Goal: Transaction & Acquisition: Purchase product/service

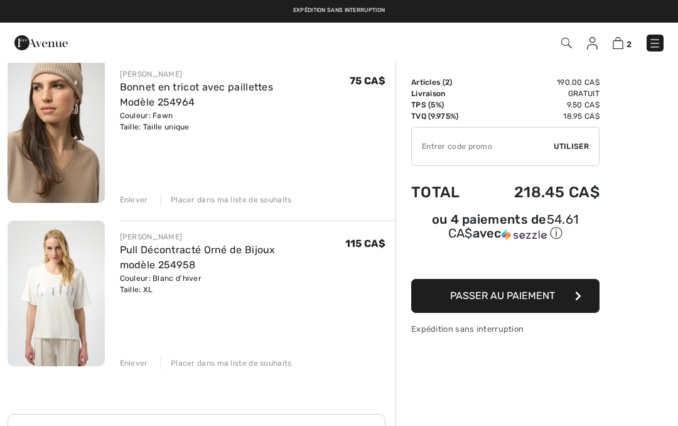
scroll to position [106, 0]
click at [469, 305] on button "Passer au paiement" at bounding box center [505, 296] width 188 height 34
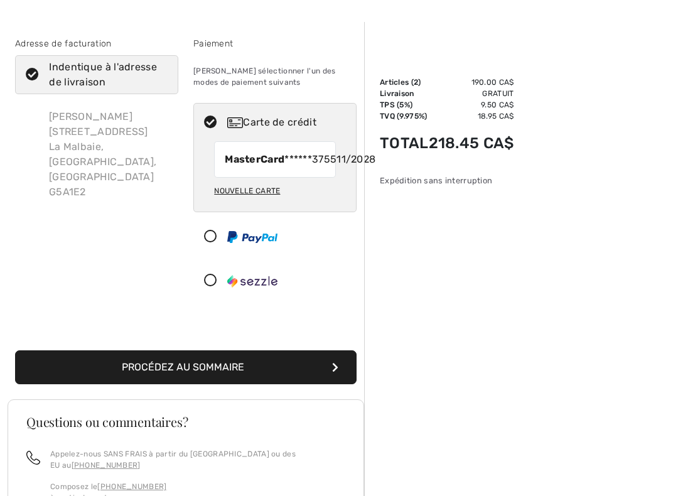
scroll to position [43, 0]
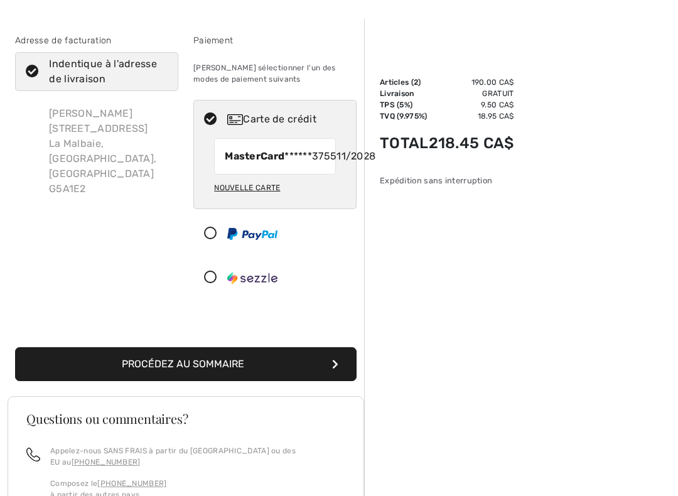
click at [176, 381] on button "Procédez au sommaire" at bounding box center [186, 364] width 342 height 34
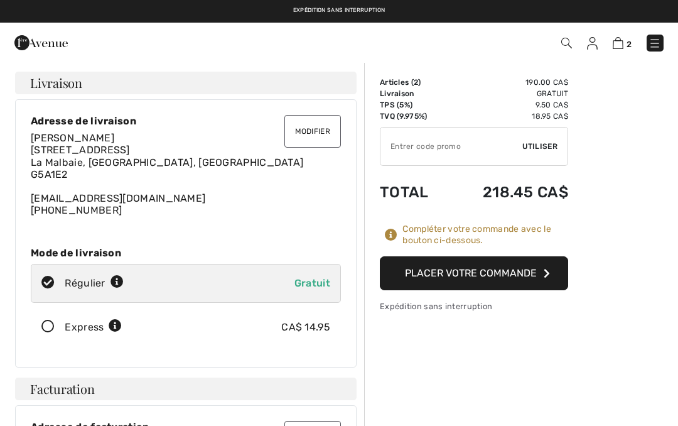
click at [420, 276] on button "Placer votre commande" at bounding box center [474, 273] width 188 height 34
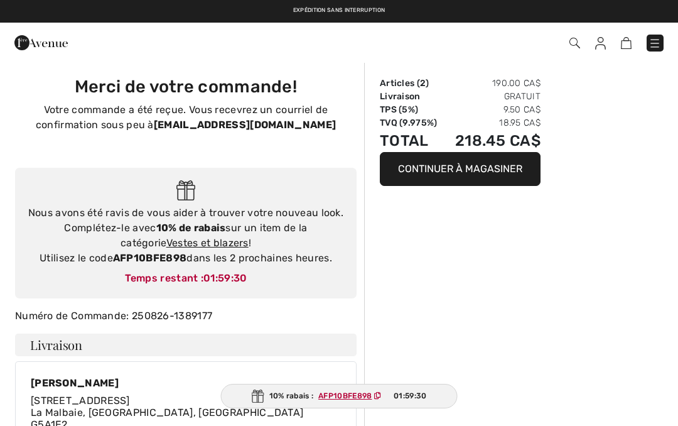
checkbox input "true"
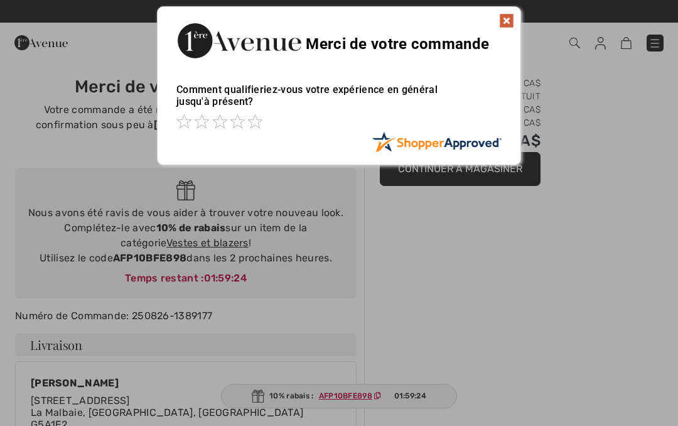
click at [505, 19] on img at bounding box center [506, 20] width 15 height 15
